Goal: Information Seeking & Learning: Learn about a topic

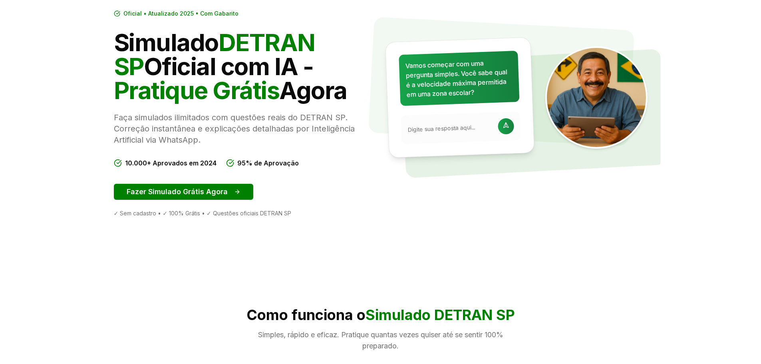
scroll to position [80, 0]
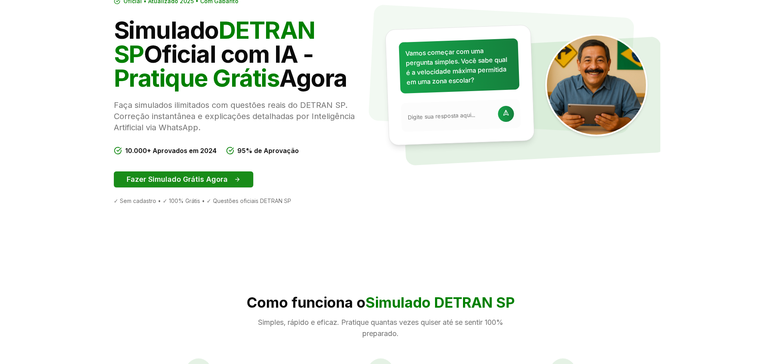
click at [229, 183] on button "Fazer Simulado Grátis Agora" at bounding box center [183, 179] width 139 height 16
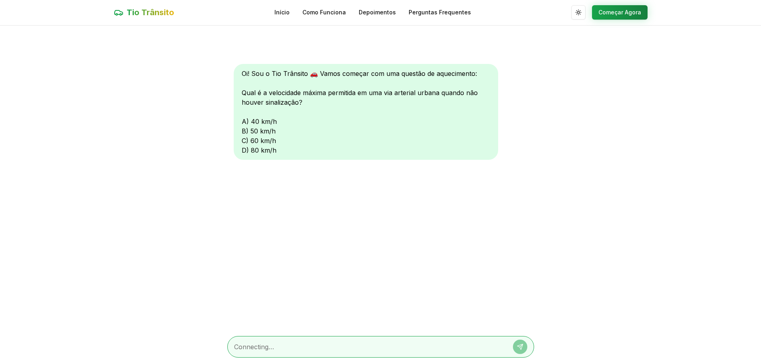
scroll to position [0, 0]
click at [245, 139] on div "Oi! Sou o Tio Trânsito 🚗 Vamos começar com uma questão de aquecimento: Qual é a…" at bounding box center [366, 112] width 264 height 96
click at [280, 350] on textarea at bounding box center [369, 347] width 271 height 10
type textarea "c"
click at [520, 346] on icon at bounding box center [520, 347] width 6 height 6
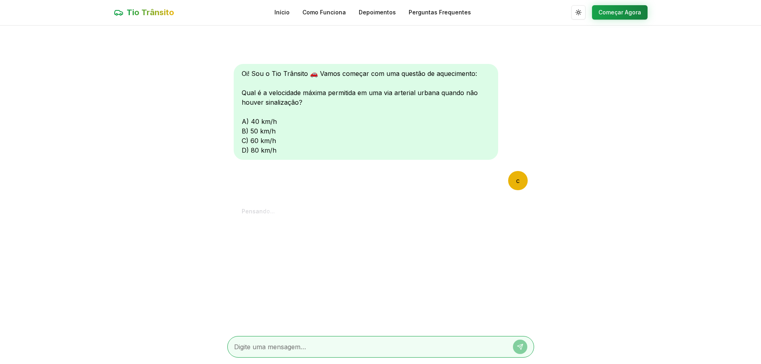
scroll to position [4, 0]
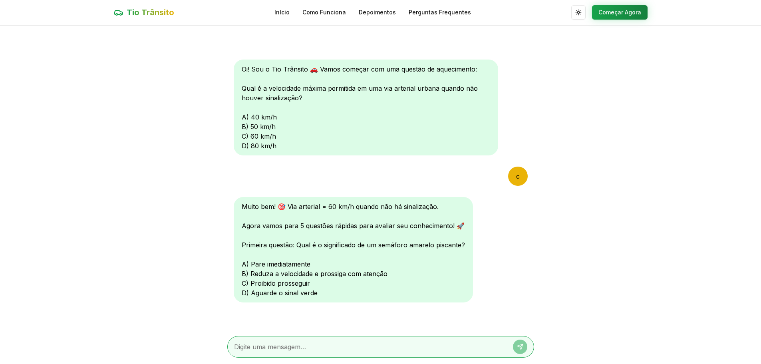
click at [252, 346] on textarea at bounding box center [369, 347] width 271 height 10
type textarea "b"
click at [519, 347] on icon at bounding box center [519, 346] width 5 height 5
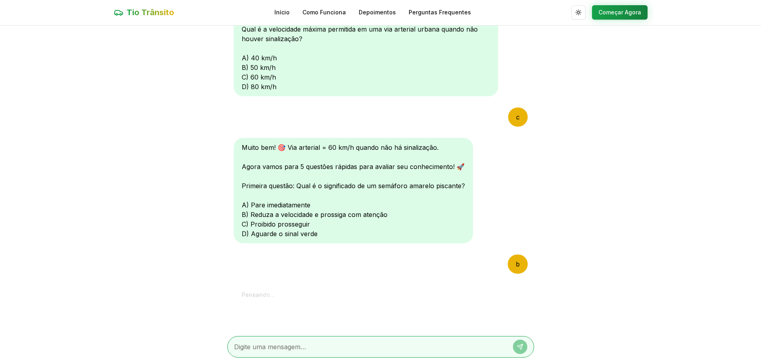
scroll to position [212, 0]
